Goal: Task Accomplishment & Management: Manage account settings

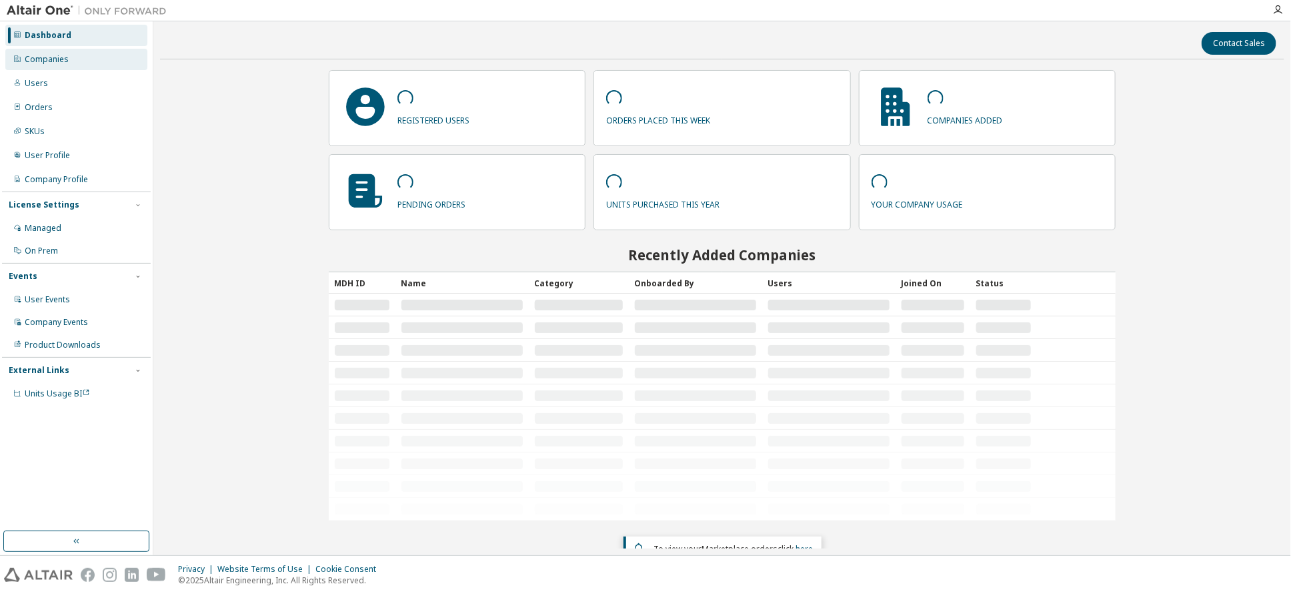
click at [45, 59] on div "Companies" at bounding box center [47, 59] width 44 height 11
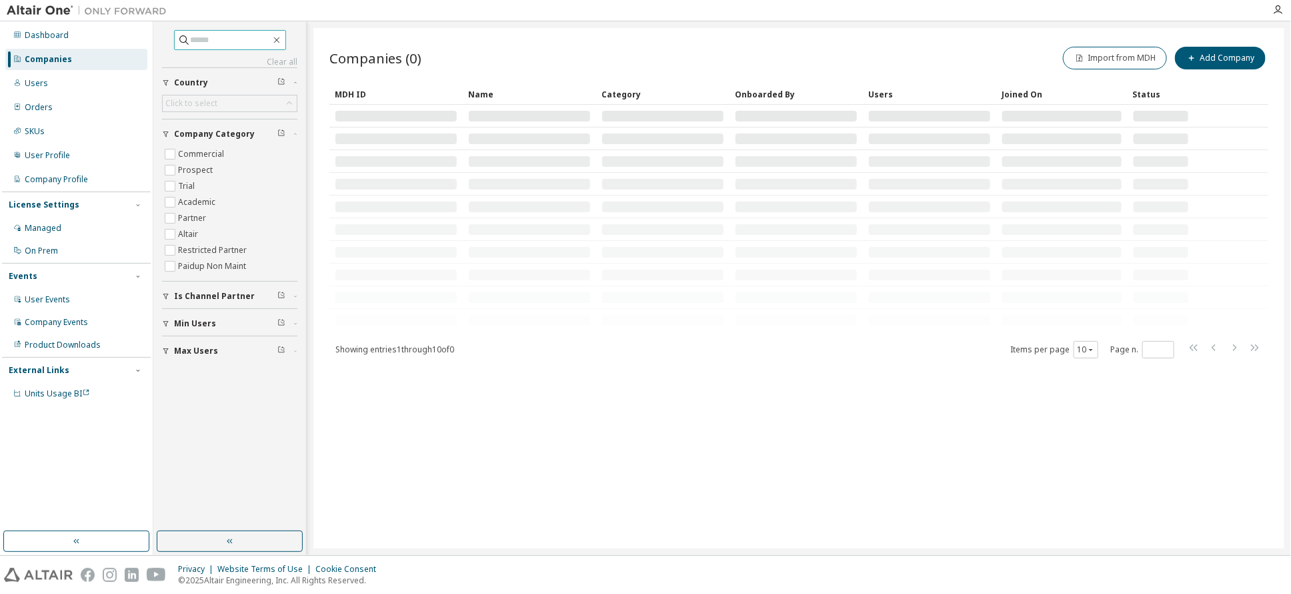
click at [209, 41] on input "text" at bounding box center [231, 39] width 80 height 13
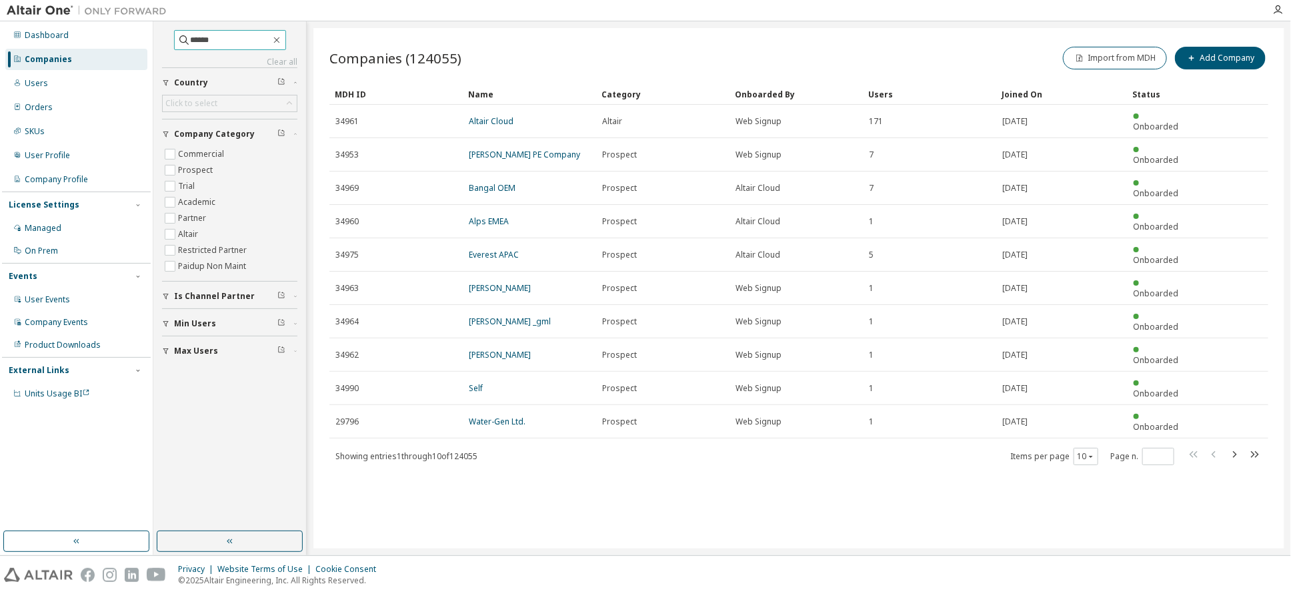
type input "******"
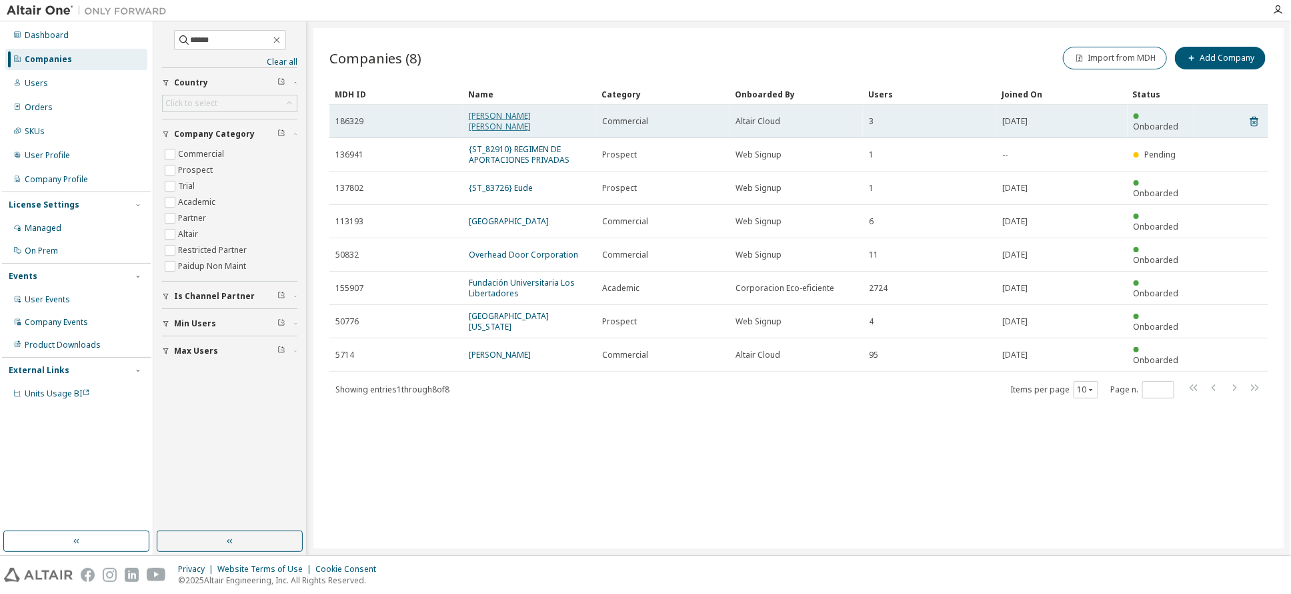
click at [491, 115] on link "[PERSON_NAME] [PERSON_NAME]" at bounding box center [500, 121] width 62 height 22
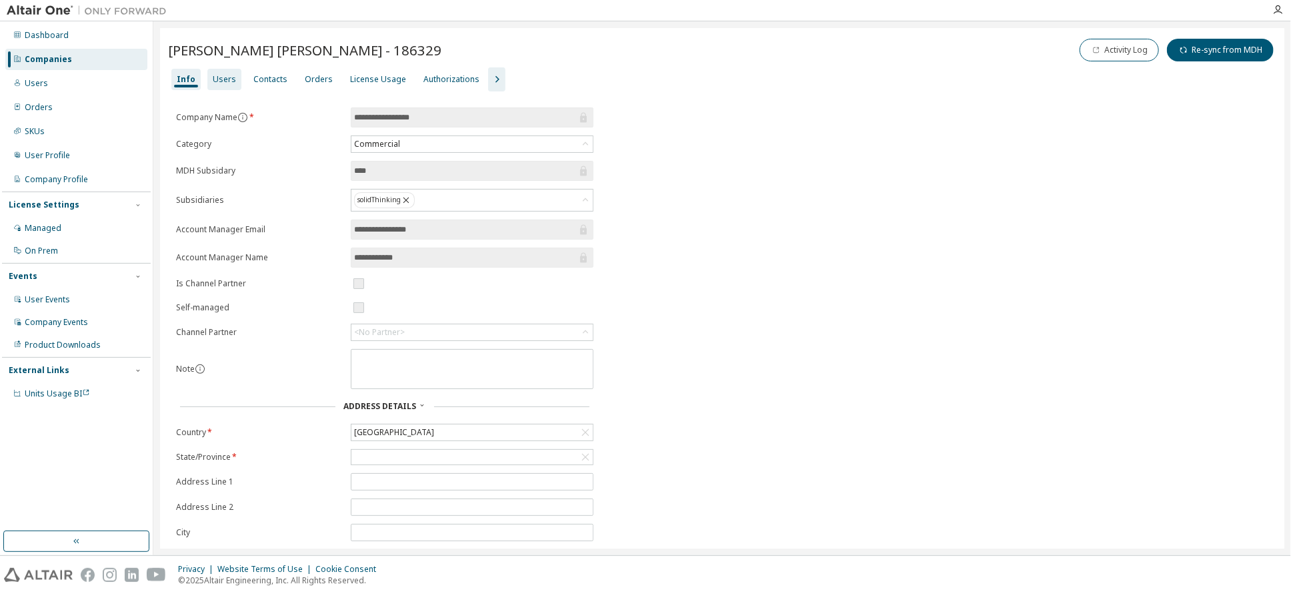
click at [223, 77] on div "Users" at bounding box center [224, 79] width 23 height 11
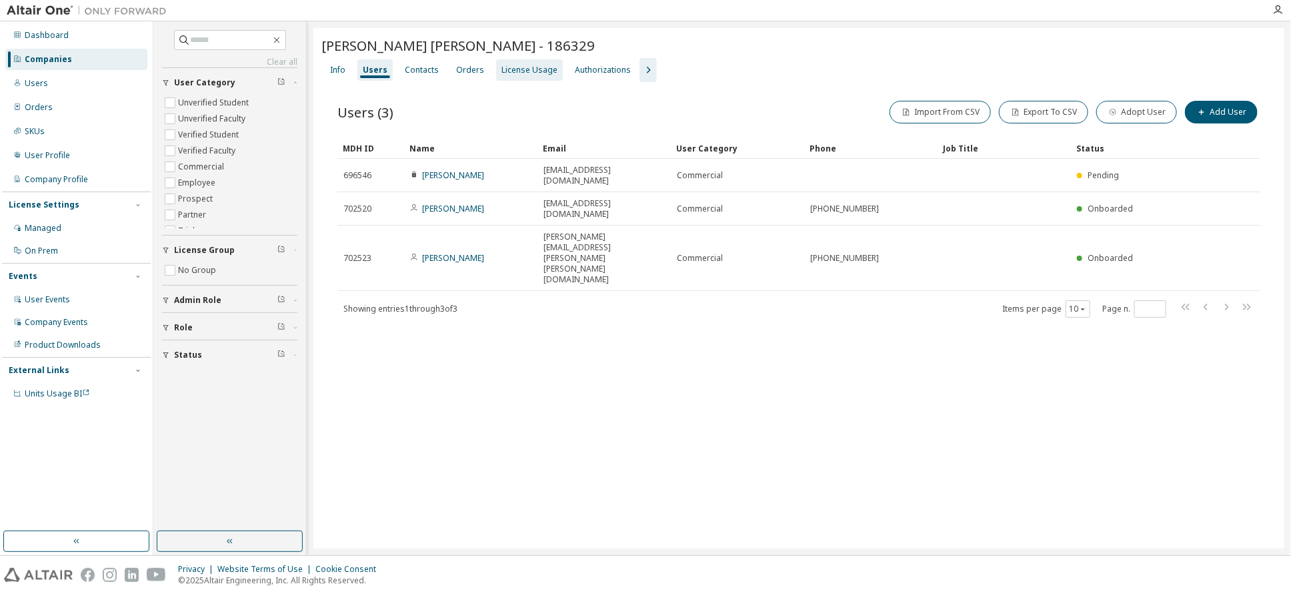
click at [520, 71] on div "License Usage" at bounding box center [530, 70] width 56 height 11
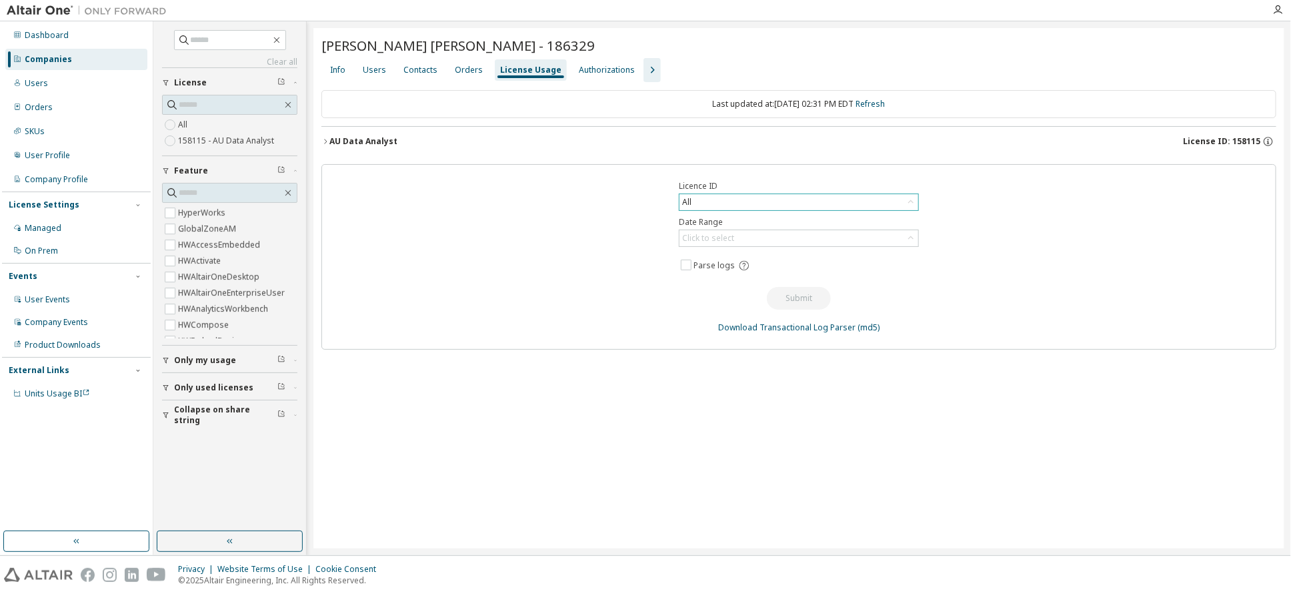
click at [694, 199] on div "All" at bounding box center [799, 202] width 239 height 16
click at [730, 257] on li "158115 - AU Data Analyst" at bounding box center [798, 256] width 236 height 17
click at [737, 239] on div "Click to select" at bounding box center [799, 238] width 239 height 16
click at [986, 229] on div "Licence ID 158115 - AU Data Analyst Date Range Click to select Last 30 days Yea…" at bounding box center [798, 256] width 955 height 185
click at [325, 143] on icon "button" at bounding box center [325, 141] width 8 height 8
